Goal: Task Accomplishment & Management: Complete application form

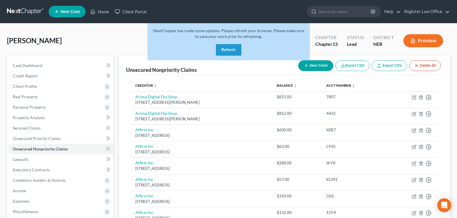
click at [19, 7] on nav "Home New Case Client Portal Register Law Office reglaw425@gmail.com My Account …" at bounding box center [228, 11] width 457 height 23
click at [35, 14] on link at bounding box center [25, 11] width 37 height 10
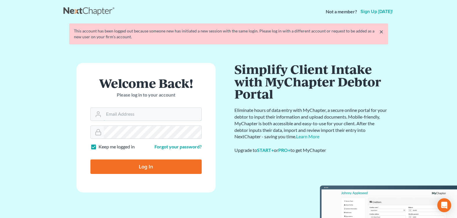
type input "[EMAIL_ADDRESS][DOMAIN_NAME]"
click at [136, 161] on input "Log In" at bounding box center [145, 166] width 111 height 14
type input "Thinking..."
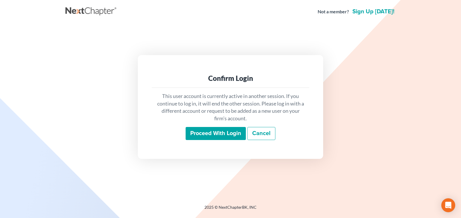
click at [189, 133] on input "Proceed with login" at bounding box center [216, 133] width 60 height 13
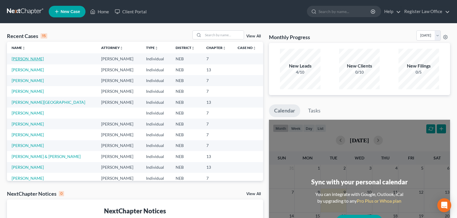
click at [44, 57] on link "[PERSON_NAME]" at bounding box center [28, 58] width 32 height 5
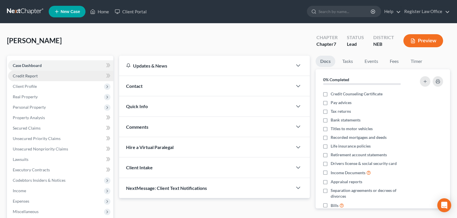
click at [43, 79] on link "Credit Report" at bounding box center [60, 76] width 105 height 10
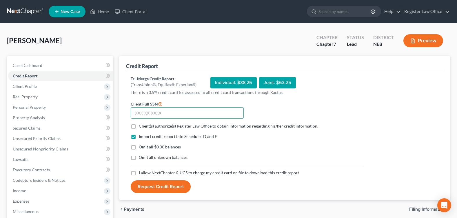
drag, startPoint x: 183, startPoint y: 112, endPoint x: 181, endPoint y: 109, distance: 3.1
click at [182, 110] on input "text" at bounding box center [187, 113] width 113 height 12
type input "505-11-3269"
click at [139, 125] on label "Client(s) authorize(s) Register Law Office to obtain information regarding his/…" at bounding box center [228, 126] width 179 height 6
click at [141, 125] on input "Client(s) authorize(s) Register Law Office to obtain information regarding his/…" at bounding box center [143, 125] width 4 height 4
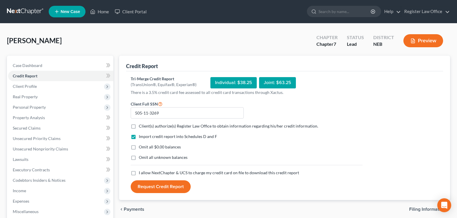
checkbox input "true"
click at [139, 148] on label "Omit all $0.00 balances" at bounding box center [160, 147] width 42 height 6
click at [141, 148] on input "Omit all $0.00 balances" at bounding box center [143, 146] width 4 height 4
checkbox input "true"
click at [139, 174] on label "I allow NextChapter & UCS to charge my credit card on file to download this cre…" at bounding box center [219, 173] width 160 height 6
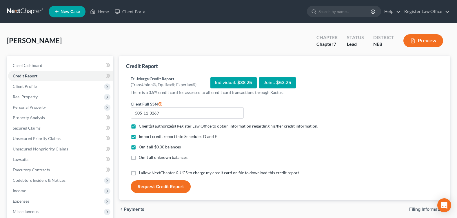
click at [141, 174] on input "I allow NextChapter & UCS to charge my credit card on file to download this cre…" at bounding box center [143, 172] width 4 height 4
checkbox input "true"
click at [158, 185] on button "Request Credit Report" at bounding box center [161, 186] width 60 height 13
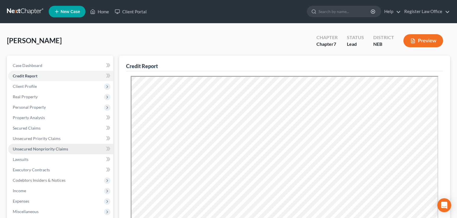
click at [47, 153] on link "Unsecured Nonpriority Claims" at bounding box center [60, 149] width 105 height 10
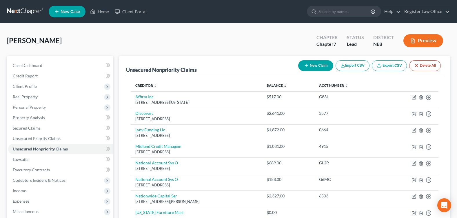
click at [311, 68] on button "New Claim" at bounding box center [315, 65] width 35 height 11
select select "0"
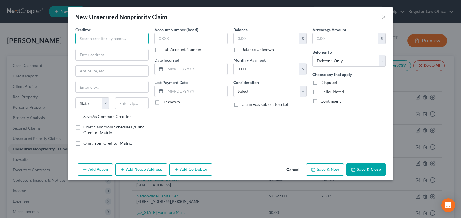
click at [107, 44] on input "text" at bounding box center [111, 39] width 73 height 12
type input "Resurgent"
type input "5"
type input "PO Box 10497"
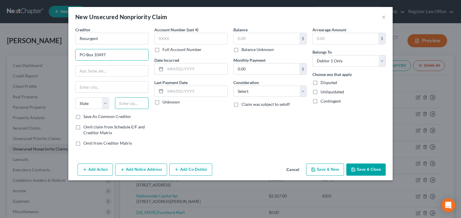
click at [133, 108] on input "text" at bounding box center [132, 103] width 34 height 12
type input "29603"
click at [181, 124] on div "Account Number (last 4) Full Account Number Date Incurred Last Payment Date Unk…" at bounding box center [191, 89] width 79 height 124
type input "[GEOGRAPHIC_DATA]"
select select "42"
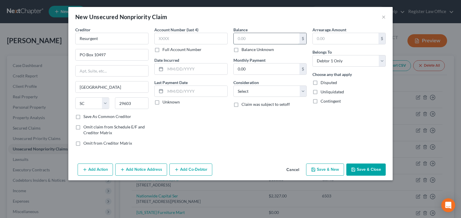
drag, startPoint x: 253, startPoint y: 38, endPoint x: 251, endPoint y: 35, distance: 3.1
click at [253, 38] on input "text" at bounding box center [267, 38] width 66 height 11
type input "1,872.27"
click at [253, 133] on div "Balance 1,872.27 $ Balance Unknown Balance Undetermined 1,872.27 $ Balance Unkn…" at bounding box center [270, 89] width 79 height 124
click at [111, 40] on input "Resurgent" at bounding box center [111, 39] width 73 height 12
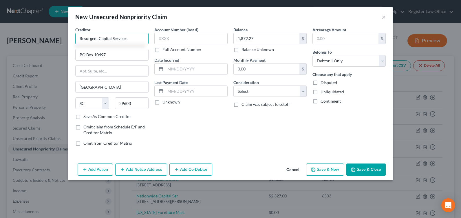
type input "Resurgent Capital Services"
click at [248, 129] on div "Balance 1,872.27 $ Balance Unknown Balance Undetermined 1,872.27 $ Balance Unkn…" at bounding box center [270, 89] width 79 height 124
click at [317, 166] on button "Save & New" at bounding box center [325, 169] width 38 height 12
select select "0"
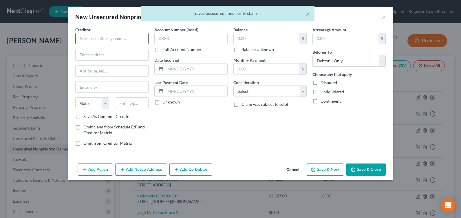
click at [118, 44] on div "Creditor * State [US_STATE] AK AR AZ CA CO [GEOGRAPHIC_DATA] DE DC [GEOGRAPHIC_…" at bounding box center [111, 70] width 73 height 87
click at [117, 41] on input "text" at bounding box center [111, 39] width 73 height 12
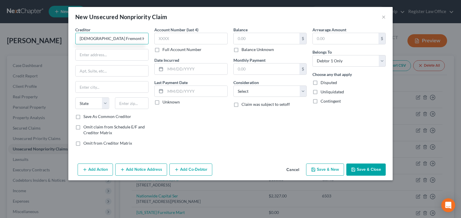
type input "[DEMOGRAPHIC_DATA] Fremont Health"
type input "PO Box 2797"
type input "68103"
click at [184, 137] on div "Account Number (last 4) Full Account Number Date Incurred Last Payment Date Unk…" at bounding box center [191, 89] width 79 height 124
type input "[GEOGRAPHIC_DATA]"
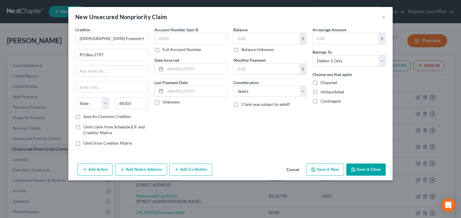
select select "30"
click at [247, 39] on input "text" at bounding box center [267, 38] width 66 height 11
click at [329, 172] on button "Save & New" at bounding box center [325, 169] width 38 height 12
select select "0"
type input "0.00"
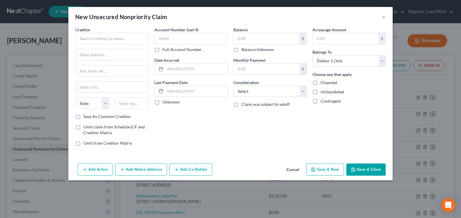
type input "0.00"
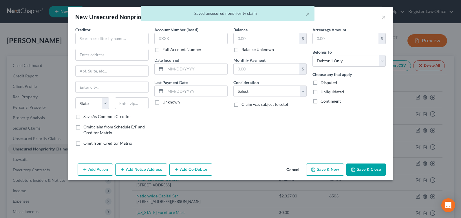
click at [114, 48] on div "Creditor * State [US_STATE] AK AR AZ CA CO [GEOGRAPHIC_DATA] DE DC [GEOGRAPHIC_…" at bounding box center [111, 70] width 73 height 87
click at [110, 41] on input "text" at bounding box center [111, 39] width 73 height 12
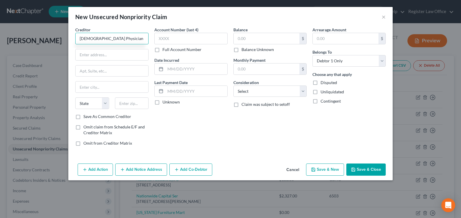
type input "[DEMOGRAPHIC_DATA] Physician Clinic"
type input "PO Box 3755"
click at [133, 102] on input "text" at bounding box center [132, 103] width 34 height 12
type input "68103"
click at [225, 144] on div "Account Number (last 4) Full Account Number Date Incurred Last Payment Date Unk…" at bounding box center [191, 89] width 79 height 124
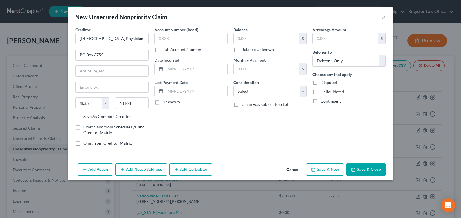
type input "[GEOGRAPHIC_DATA]"
select select "30"
click at [339, 172] on button "Save & New" at bounding box center [325, 169] width 38 height 12
select select "0"
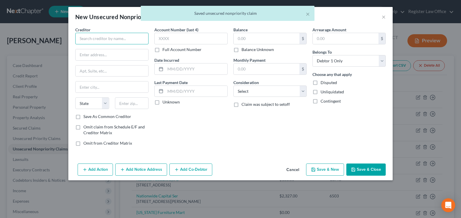
click at [128, 39] on input "text" at bounding box center [111, 39] width 73 height 12
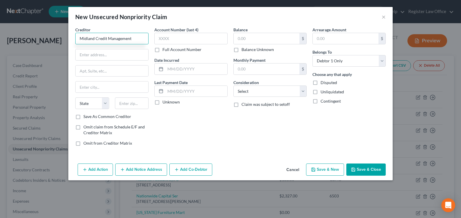
type input "Midland Credit Management"
click at [124, 47] on div "Creditor * Midland Credit Management State [US_STATE] AK AR [GEOGRAPHIC_DATA] C…" at bounding box center [111, 70] width 73 height 87
click at [126, 54] on input "text" at bounding box center [112, 54] width 73 height 11
type input "[STREET_ADDRESS]"
type input "92108"
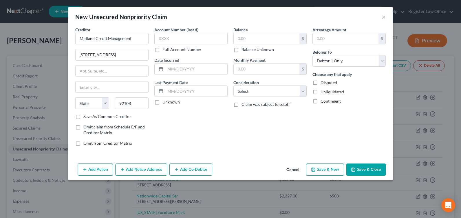
click at [242, 135] on div "Balance $ Balance Unknown Balance Undetermined $ Balance Unknown Monthly Paymen…" at bounding box center [270, 89] width 79 height 124
type input "[GEOGRAPHIC_DATA]"
select select "4"
click at [359, 168] on button "Save & Close" at bounding box center [366, 169] width 39 height 12
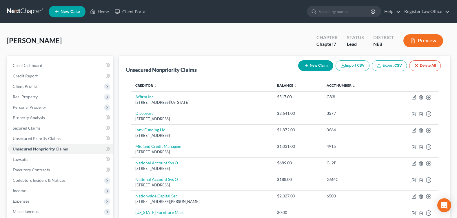
click at [321, 66] on button "New Claim" at bounding box center [315, 65] width 35 height 11
select select "0"
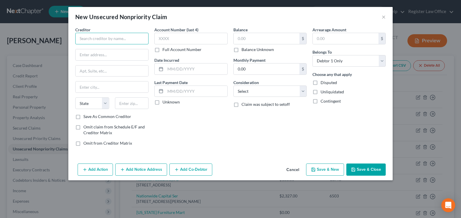
click at [117, 40] on input "text" at bounding box center [111, 39] width 73 height 12
type input "Credit One Bank"
type input "PO Box 60500"
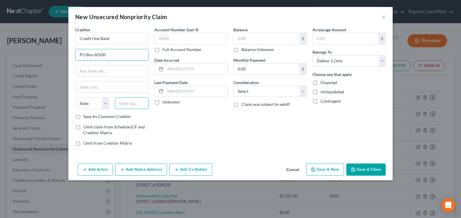
click at [135, 106] on input "text" at bounding box center [132, 103] width 34 height 12
type input "91716"
click at [219, 136] on div "Account Number (last 4) Full Account Number Date Incurred Last Payment Date Unk…" at bounding box center [191, 89] width 79 height 124
type input "City Of Industry"
select select "4"
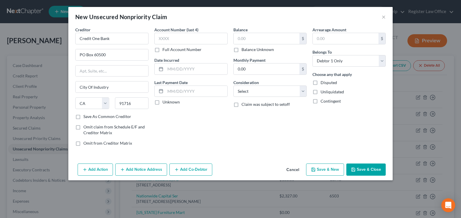
click at [334, 170] on button "Save & New" at bounding box center [325, 169] width 38 height 12
select select "0"
click at [119, 40] on input "text" at bounding box center [111, 39] width 73 height 12
type input "Discover Bank"
type input "PO Box 30923"
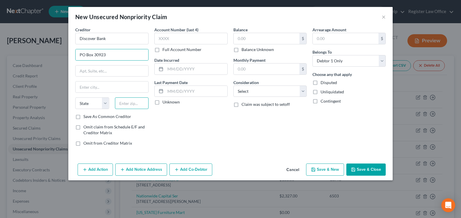
click at [137, 104] on input "text" at bounding box center [132, 103] width 34 height 12
type input "84130"
click at [226, 137] on div "Account Number (last 4) Full Account Number Date Incurred Last Payment Date Unk…" at bounding box center [191, 89] width 79 height 124
type input "[GEOGRAPHIC_DATA]"
select select "46"
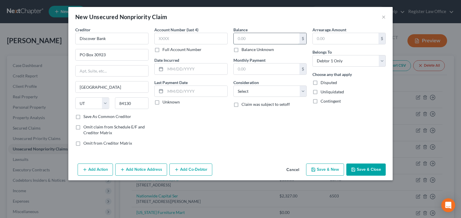
click at [267, 36] on input "text" at bounding box center [267, 38] width 66 height 11
type input "2,641.39"
click at [269, 154] on div "Creditor * Discover Bank PO Box 30923 [GEOGRAPHIC_DATA] [US_STATE][GEOGRAPHIC_D…" at bounding box center [230, 94] width 325 height 134
click at [335, 166] on button "Save & New" at bounding box center [325, 169] width 38 height 12
select select "0"
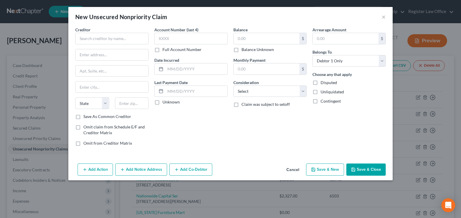
click at [300, 170] on button "Cancel" at bounding box center [293, 170] width 22 height 12
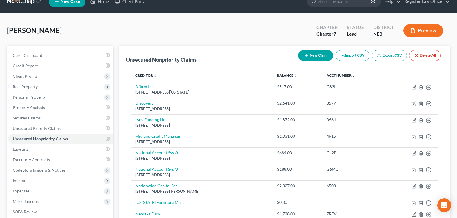
scroll to position [9, 0]
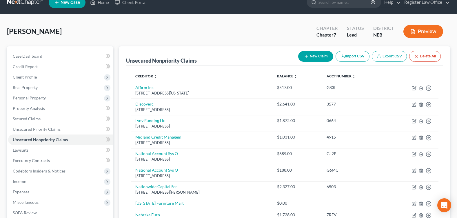
click at [312, 55] on button "New Claim" at bounding box center [315, 56] width 35 height 11
select select "0"
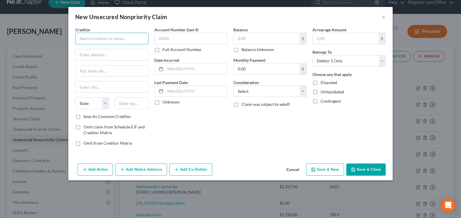
click at [125, 40] on input "text" at bounding box center [111, 39] width 73 height 12
type input "Mandarich Law Group"
type input "PO Box 109032"
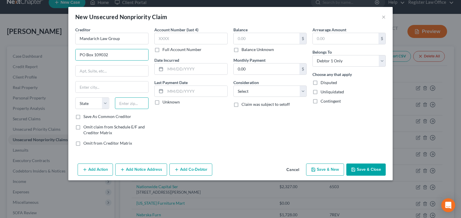
click at [140, 106] on input "text" at bounding box center [132, 103] width 34 height 12
type input "60610"
click at [192, 122] on div "Account Number (last 4) Full Account Number Date Incurred Last Payment Date Unk…" at bounding box center [191, 89] width 79 height 124
type input "[GEOGRAPHIC_DATA]"
select select "14"
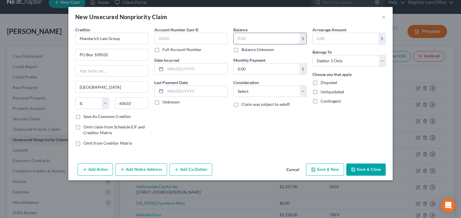
click at [249, 34] on input "text" at bounding box center [267, 38] width 66 height 11
type input "794.18"
click at [256, 129] on div "Balance 794.18 $ Balance Unknown Balance Undetermined 794.18 $ Balance Unknown …" at bounding box center [270, 89] width 79 height 124
click at [321, 169] on button "Save & New" at bounding box center [325, 169] width 38 height 12
select select "0"
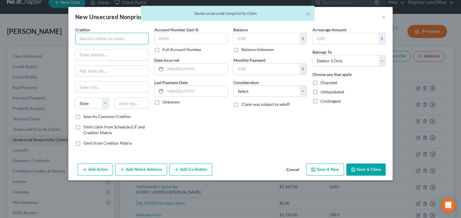
click at [100, 39] on input "text" at bounding box center [111, 39] width 73 height 12
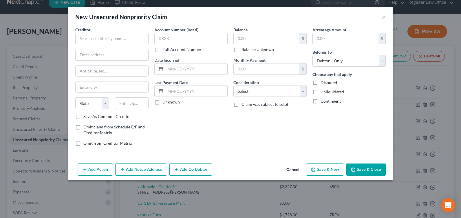
click at [295, 167] on button "Cancel" at bounding box center [293, 170] width 22 height 12
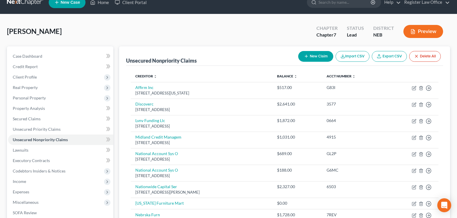
click at [314, 58] on button "New Claim" at bounding box center [315, 56] width 35 height 11
select select "0"
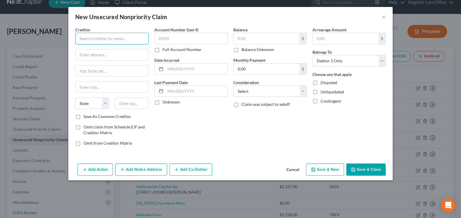
click at [109, 43] on input "text" at bounding box center [111, 39] width 73 height 12
type input "[PERSON_NAME] Legal"
type input "[STREET_ADDRESS]"
type input "68154"
click at [280, 148] on div "Balance $ Balance Unknown Balance Undetermined $ Balance Unknown Monthly Paymen…" at bounding box center [270, 89] width 79 height 124
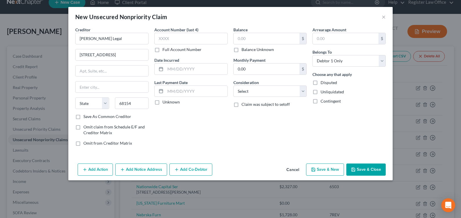
type input "[GEOGRAPHIC_DATA]"
select select "30"
click at [293, 169] on button "Cancel" at bounding box center [293, 170] width 22 height 12
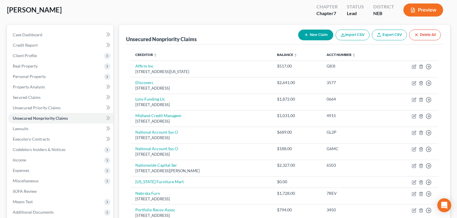
scroll to position [22, 0]
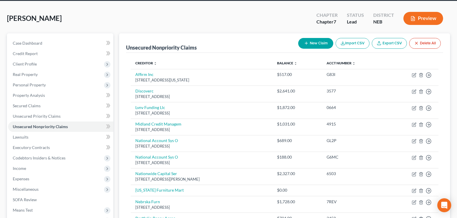
click at [318, 42] on button "New Claim" at bounding box center [315, 43] width 35 height 11
select select "0"
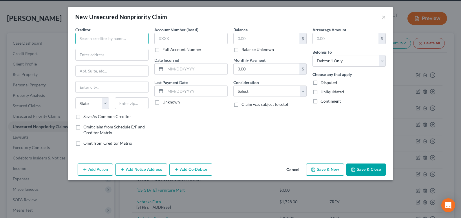
click at [108, 36] on input "text" at bounding box center [111, 39] width 73 height 12
type input "Credit Collection Services"
click at [98, 61] on div "Creditor * Credit Collection Services State [US_STATE] AK AR [GEOGRAPHIC_DATA] …" at bounding box center [111, 70] width 73 height 87
click at [84, 50] on input "text" at bounding box center [112, 54] width 73 height 11
type input "PO Box 607"
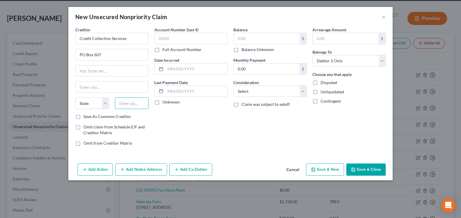
click at [137, 102] on input "text" at bounding box center [132, 103] width 34 height 12
type input "02062"
click at [170, 121] on div "Account Number (last 4) Full Account Number Date Incurred Last Payment Date Unk…" at bounding box center [191, 89] width 79 height 124
type input "[PERSON_NAME]"
select select "22"
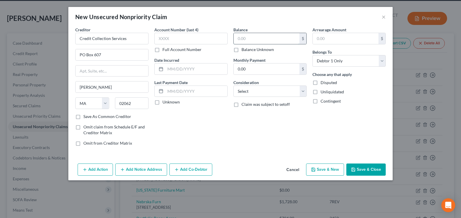
click at [265, 38] on input "text" at bounding box center [267, 38] width 66 height 11
type input "33.81"
click at [329, 144] on div "Arrearage Amount $ Belongs To * Select Debtor 1 Only Debtor 2 Only Debtor 1 And…" at bounding box center [349, 89] width 79 height 124
click at [379, 170] on button "Save & Close" at bounding box center [366, 169] width 39 height 12
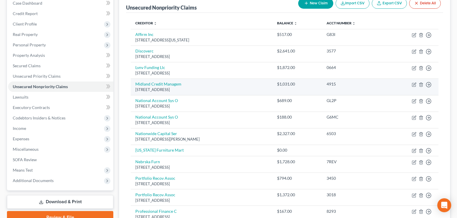
scroll to position [51, 0]
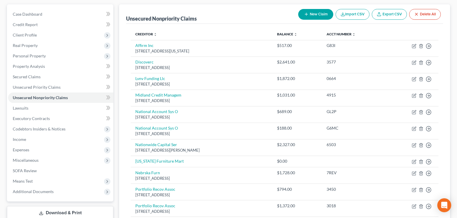
click at [317, 16] on button "New Claim" at bounding box center [315, 14] width 35 height 11
select select "0"
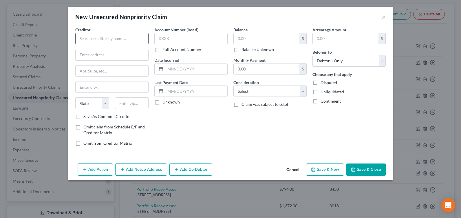
drag, startPoint x: 120, startPoint y: 32, endPoint x: 118, endPoint y: 39, distance: 6.7
click at [119, 34] on div "Creditor *" at bounding box center [111, 36] width 73 height 18
click at [118, 39] on input "text" at bounding box center [111, 39] width 73 height 12
type input "Progressive Universal Insurance"
click at [108, 57] on input "text" at bounding box center [112, 54] width 73 height 11
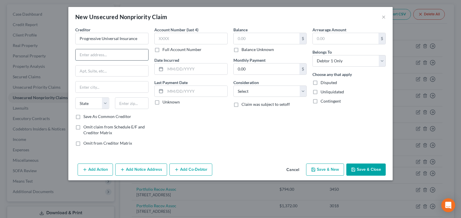
paste input "[STREET_ADDRESS]"
type input "[STREET_ADDRESS]"
click at [126, 101] on input "text" at bounding box center [132, 103] width 34 height 12
type input "44143"
click at [222, 139] on div "Account Number (last 4) Full Account Number Date Incurred Last Payment Date Unk…" at bounding box center [191, 89] width 79 height 124
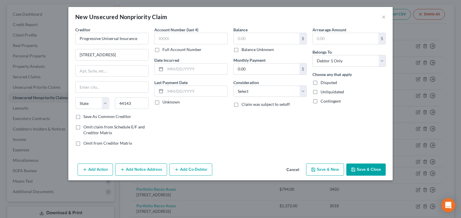
type input "[GEOGRAPHIC_DATA]"
select select "36"
click at [370, 172] on button "Save & Close" at bounding box center [366, 169] width 39 height 12
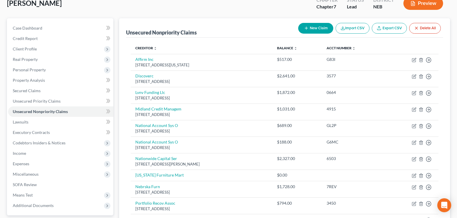
scroll to position [37, 0]
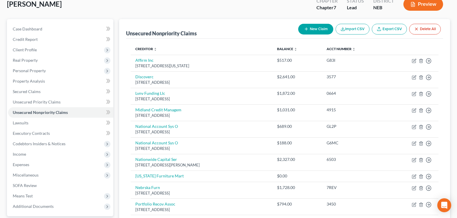
click at [321, 28] on button "New Claim" at bounding box center [315, 29] width 35 height 11
select select "0"
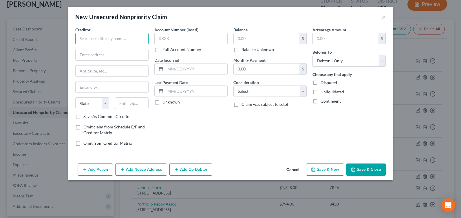
click at [85, 38] on input "text" at bounding box center [111, 39] width 73 height 12
type input "Revco Solutions Inc"
type input "PO Box 163279"
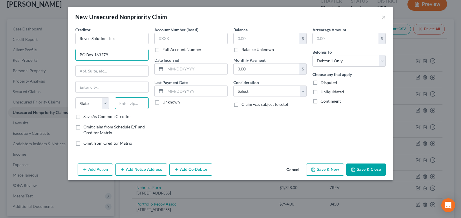
click at [129, 98] on input "text" at bounding box center [132, 103] width 34 height 12
type input "43216"
click at [204, 135] on div "Account Number (last 4) Full Account Number Date Incurred Last Payment Date Unk…" at bounding box center [191, 89] width 79 height 124
type input "Columbus"
select select "36"
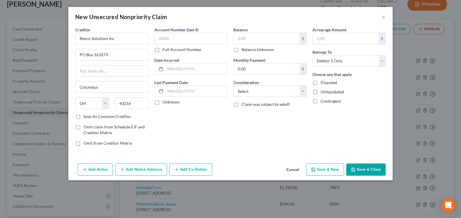
click at [326, 167] on button "Save & New" at bounding box center [325, 169] width 38 height 12
select select "0"
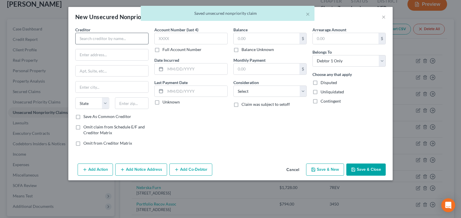
drag, startPoint x: 106, startPoint y: 47, endPoint x: 101, endPoint y: 40, distance: 8.6
click at [103, 45] on div "Creditor * State [US_STATE] AK AR AZ CA CO [GEOGRAPHIC_DATA] DE DC [GEOGRAPHIC_…" at bounding box center [111, 70] width 73 height 87
click at [102, 39] on input "text" at bounding box center [111, 39] width 73 height 12
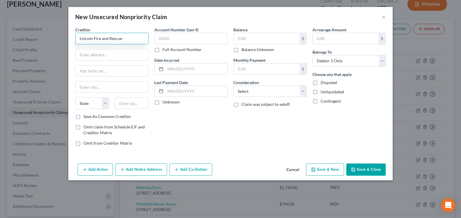
type input "Lincoln Fire and Rescue"
type input "PO Box 1280"
click at [145, 107] on input "text" at bounding box center [132, 103] width 34 height 12
type input "19456"
click at [168, 127] on div "Account Number (last 4) Full Account Number Date Incurred Last Payment Date Unk…" at bounding box center [191, 89] width 79 height 124
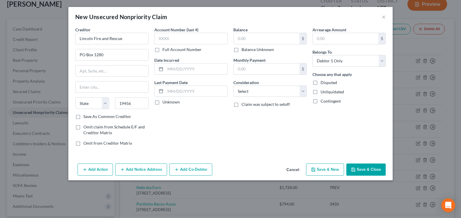
type input "Oaks"
select select "39"
click at [357, 170] on button "Save & Close" at bounding box center [366, 169] width 39 height 12
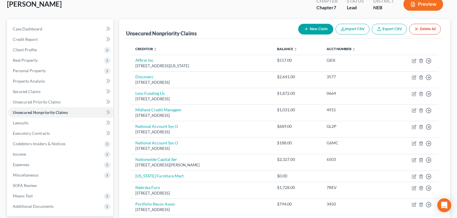
click at [302, 31] on button "New Claim" at bounding box center [315, 29] width 35 height 11
select select "0"
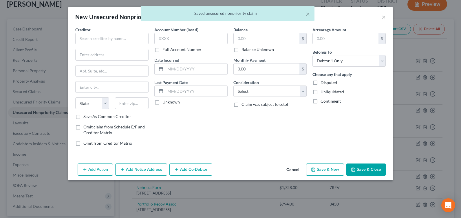
click at [291, 167] on button "Cancel" at bounding box center [293, 170] width 22 height 12
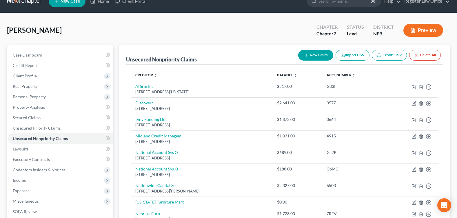
scroll to position [0, 0]
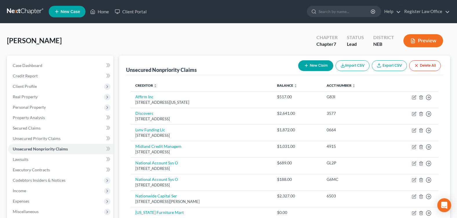
click at [323, 61] on button "New Claim" at bounding box center [315, 65] width 35 height 11
select select "0"
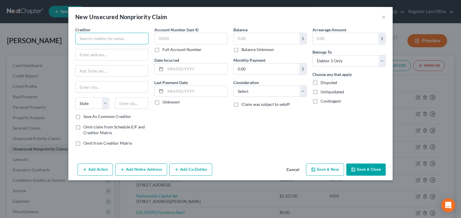
click at [107, 33] on input "text" at bounding box center [111, 39] width 73 height 12
type input "Credit Management Services"
type input "[STREET_ADDRESS]"
drag, startPoint x: 110, startPoint y: 53, endPoint x: -6, endPoint y: 31, distance: 118.2
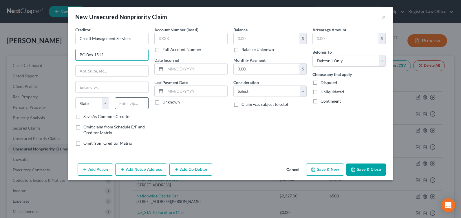
type input "PO Box 1512"
click at [129, 105] on input "text" at bounding box center [132, 103] width 34 height 12
type input "68802"
click at [213, 140] on div "Account Number (last 4) Full Account Number Date Incurred Last Payment Date Unk…" at bounding box center [191, 89] width 79 height 124
type input "[GEOGRAPHIC_DATA]"
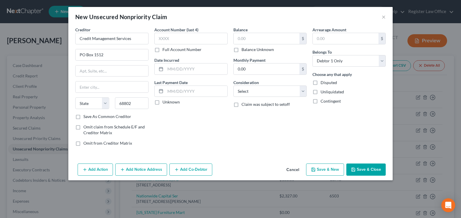
select select "30"
drag, startPoint x: 113, startPoint y: 54, endPoint x: 52, endPoint y: 49, distance: 61.3
click at [52, 49] on div "New Unsecured Nonpriority Claim × Creditor * Credit Management Services PO [GEO…" at bounding box center [230, 109] width 461 height 218
type input "PO Box 1512"
click at [97, 53] on input "text" at bounding box center [112, 54] width 73 height 11
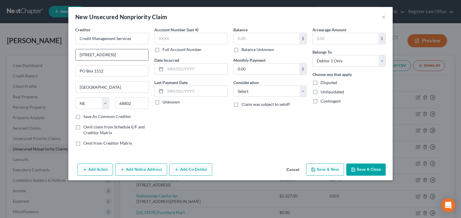
click at [92, 53] on input "[STREET_ADDRESS]" at bounding box center [112, 54] width 73 height 11
type input "[STREET_ADDRESS]"
click at [246, 131] on div "Balance $ Balance Unknown Balance Undetermined $ Balance Unknown Monthly Paymen…" at bounding box center [270, 89] width 79 height 124
drag, startPoint x: 119, startPoint y: 56, endPoint x: 48, endPoint y: 46, distance: 71.4
click at [52, 47] on div "New Unsecured Nonpriority Claim × Creditor * Credit Management Services [STREET…" at bounding box center [230, 109] width 461 height 218
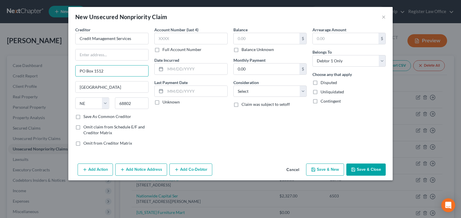
drag, startPoint x: 108, startPoint y: 69, endPoint x: 26, endPoint y: 56, distance: 82.5
click at [2, 51] on div "New Unsecured Nonpriority Claim × Creditor * Credit Management Services PO [GEO…" at bounding box center [230, 109] width 461 height 218
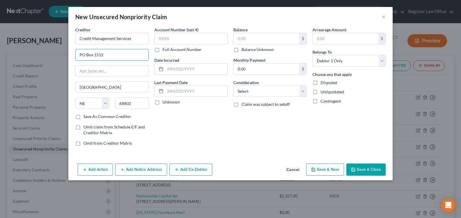
type input "PO Box 1512"
click at [200, 132] on div "Account Number (last 4) Full Account Number Date Incurred Last Payment Date Unk…" at bounding box center [191, 89] width 79 height 124
click at [260, 37] on input "text" at bounding box center [267, 38] width 66 height 11
type input "1,571.70"
click at [273, 128] on div "Balance 1,571.70 $ Balance Unknown Balance Undetermined 1,571.70 $ Balance Unkn…" at bounding box center [270, 89] width 79 height 124
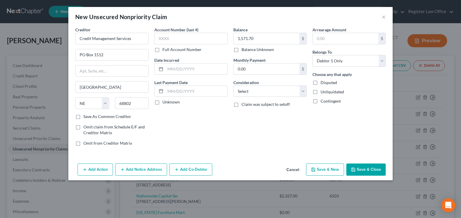
click at [316, 170] on icon "button" at bounding box center [313, 169] width 5 height 5
select select "0"
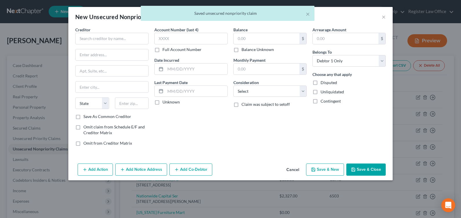
click at [128, 45] on div "Creditor * State [US_STATE] AK AR AZ CA CO [GEOGRAPHIC_DATA] DE DC [GEOGRAPHIC_…" at bounding box center [111, 70] width 73 height 87
click at [122, 36] on input "text" at bounding box center [111, 39] width 73 height 12
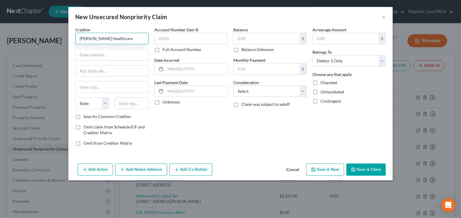
type input "[PERSON_NAME] Healthcare"
type input "[STREET_ADDRESS]"
click at [136, 97] on div "Creditor * [PERSON_NAME] Healthcare [STREET_ADDRESS][US_STATE] AR AZ CA CO [GEO…" at bounding box center [111, 70] width 73 height 87
click at [137, 103] on input "text" at bounding box center [132, 103] width 34 height 12
type input "68106"
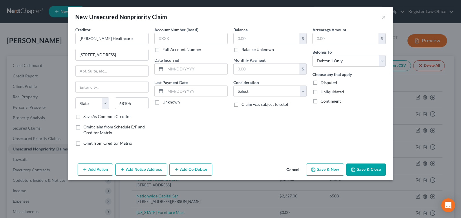
click at [208, 131] on div "Account Number (last 4) Full Account Number Date Incurred Last Payment Date Unk…" at bounding box center [191, 89] width 79 height 124
type input "[GEOGRAPHIC_DATA]"
select select "30"
click at [263, 39] on input "text" at bounding box center [267, 38] width 66 height 11
type input "704.42"
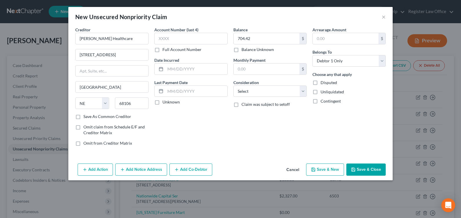
click at [301, 133] on div "Balance 704.42 $ Balance Unknown Balance Undetermined 704.42 $ Balance Unknown …" at bounding box center [270, 89] width 79 height 124
click at [331, 171] on button "Save & New" at bounding box center [325, 169] width 38 height 12
select select "0"
click at [294, 173] on button "Cancel" at bounding box center [293, 170] width 22 height 12
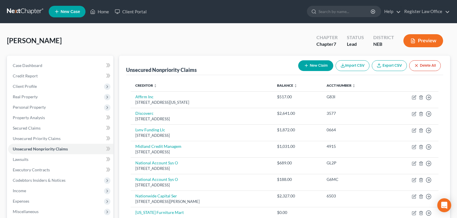
click at [325, 68] on button "New Claim" at bounding box center [315, 65] width 35 height 11
select select "0"
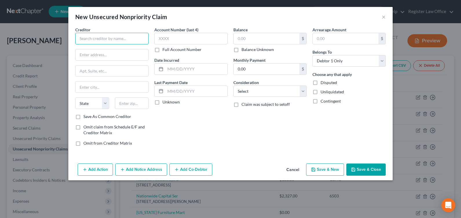
click at [110, 43] on input "text" at bounding box center [111, 39] width 73 height 12
click at [110, 44] on div "Creditor * State [US_STATE] AK AR AZ CA CO [GEOGRAPHIC_DATA] DE DC [GEOGRAPHIC_…" at bounding box center [111, 70] width 73 height 87
click at [108, 43] on input "text" at bounding box center [111, 39] width 73 height 12
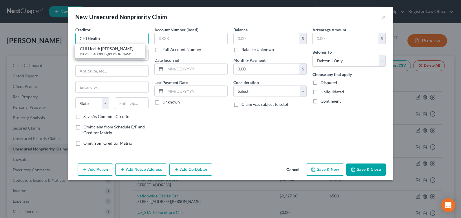
type input "CHI Health"
click at [72, 59] on div "Creditor * CHI Health CHI Health [PERSON_NAME] [STREET_ADDRESS][PERSON_NAME] St…" at bounding box center [230, 94] width 325 height 134
click at [99, 57] on input "text" at bounding box center [112, 54] width 73 height 11
type input "PO Box 1259"
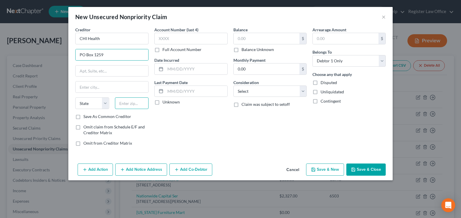
click at [134, 104] on input "text" at bounding box center [132, 103] width 34 height 12
type input "19456"
click at [213, 125] on div "Account Number (last 4) Full Account Number Date Incurred Last Payment Date Unk…" at bounding box center [191, 89] width 79 height 124
type input "Oaks"
select select "39"
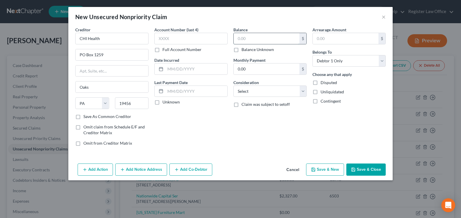
click at [254, 41] on input "text" at bounding box center [267, 38] width 66 height 11
type input "2,214.37"
click at [259, 143] on div "Balance 2,214.37 $ Balance Unknown Balance Undetermined 2,214.37 $ Balance Unkn…" at bounding box center [270, 89] width 79 height 124
click at [374, 170] on button "Save & Close" at bounding box center [366, 169] width 39 height 12
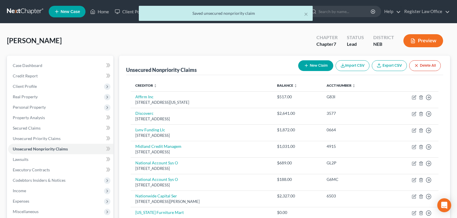
click at [305, 69] on button "New Claim" at bounding box center [315, 65] width 35 height 11
select select "0"
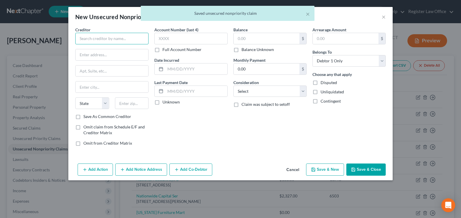
click at [108, 41] on input "text" at bounding box center [111, 39] width 73 height 12
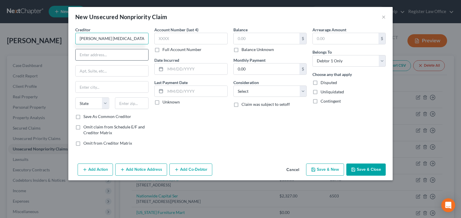
type input "[PERSON_NAME] [MEDICAL_DATA] LLC"
click at [140, 53] on input "text" at bounding box center [112, 54] width 73 height 11
type input "[STREET_ADDRESS]"
click at [131, 101] on input "text" at bounding box center [132, 103] width 34 height 12
type input "68025"
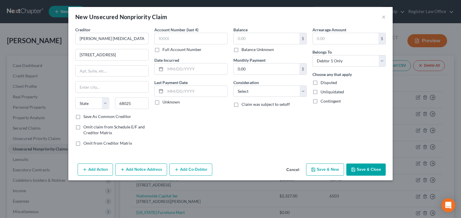
click at [246, 132] on div "Balance $ Balance Unknown Balance Undetermined $ Balance Unknown Monthly Paymen…" at bounding box center [270, 89] width 79 height 124
type input "Fremont"
select select "30"
click at [242, 37] on input "text" at bounding box center [267, 38] width 66 height 11
type input "51.53"
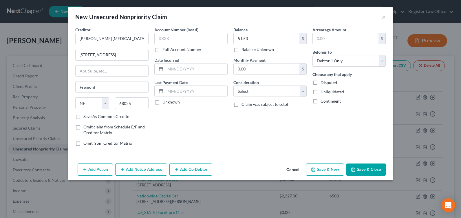
click at [243, 120] on div "Balance 51.53 $ Balance Unknown Balance Undetermined 51.53 $ Balance Unknown Mo…" at bounding box center [270, 89] width 79 height 124
click at [367, 167] on button "Save & Close" at bounding box center [366, 169] width 39 height 12
